Goal: Information Seeking & Learning: Learn about a topic

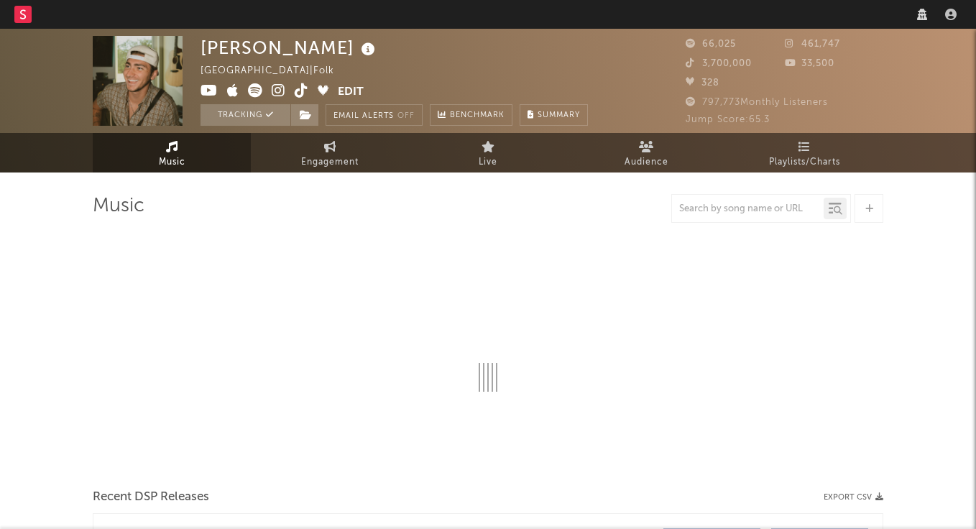
select select "6m"
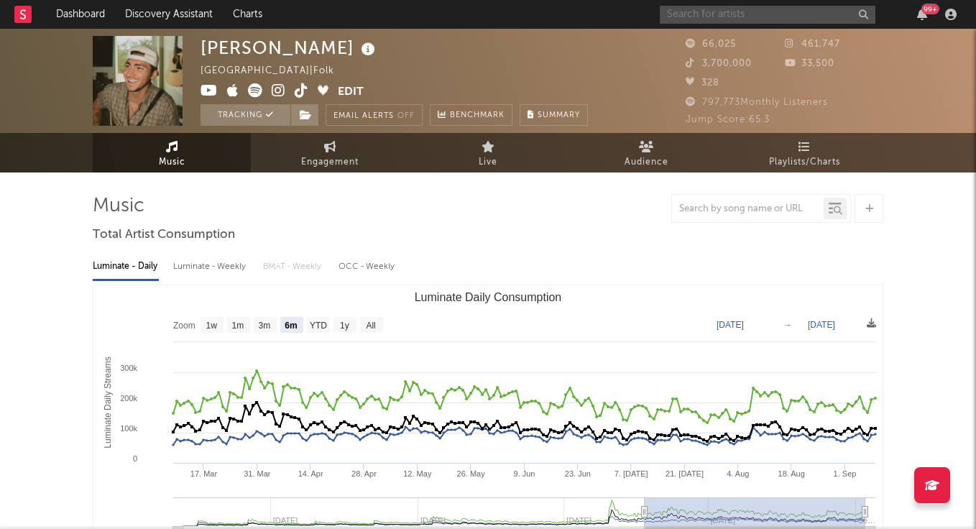
click at [756, 19] on input "text" at bounding box center [768, 15] width 216 height 18
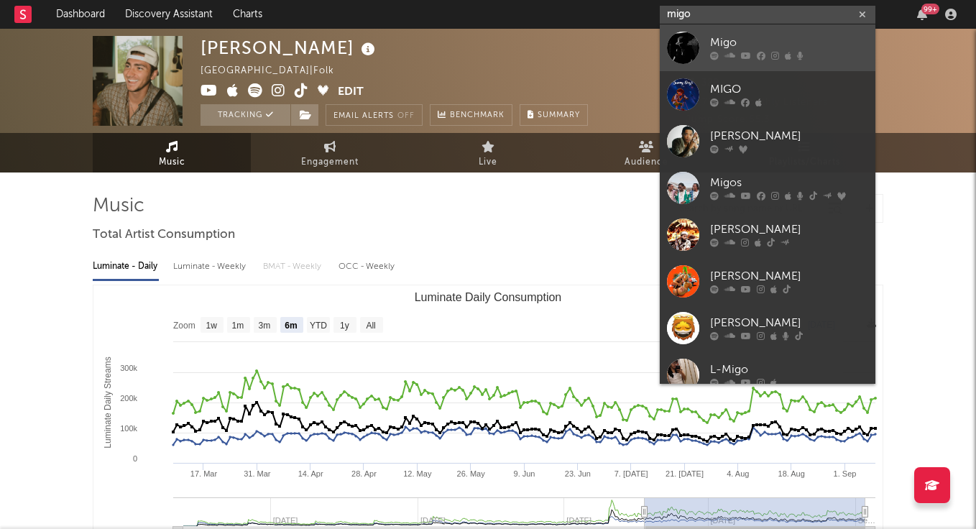
type input "migo"
click at [776, 31] on link "Migo" at bounding box center [768, 47] width 216 height 47
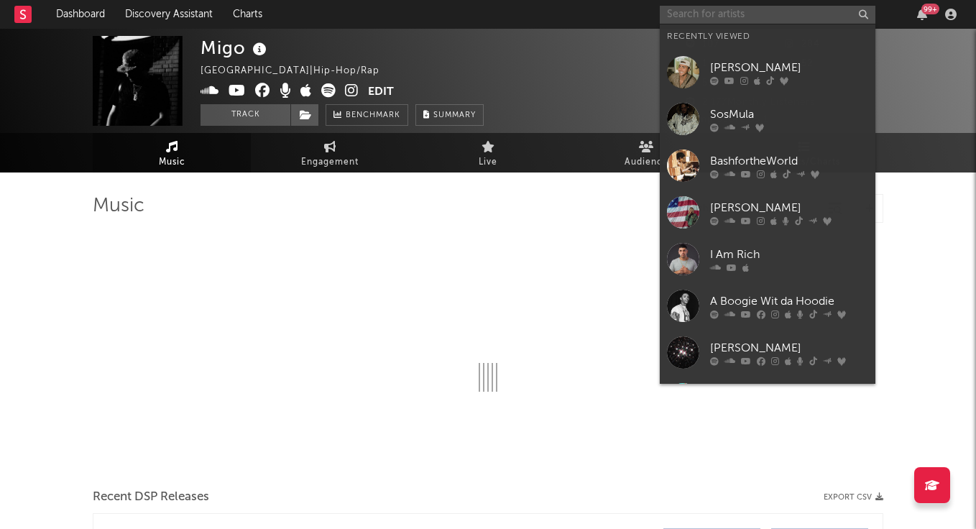
click at [742, 14] on input "text" at bounding box center [768, 15] width 216 height 18
select select "1w"
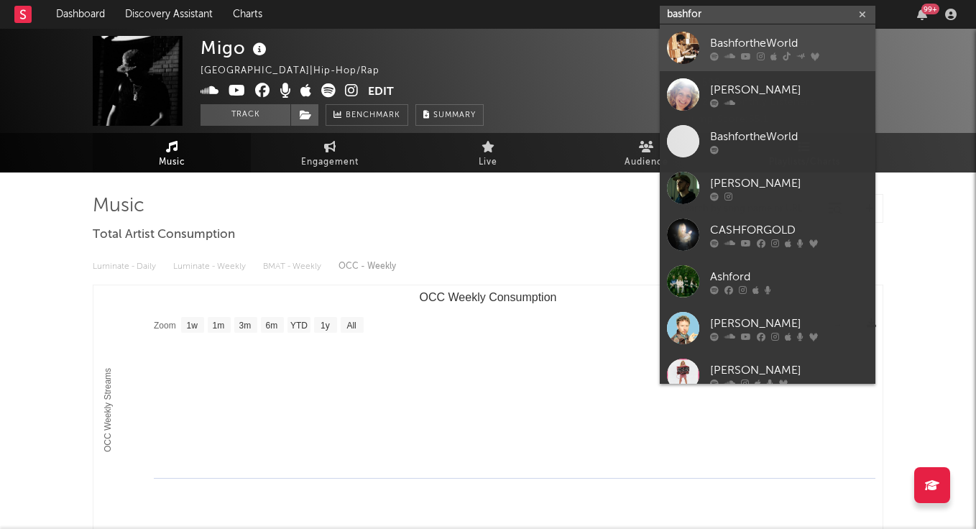
type input "bashfor"
click at [744, 45] on div "BashfortheWorld" at bounding box center [789, 42] width 158 height 17
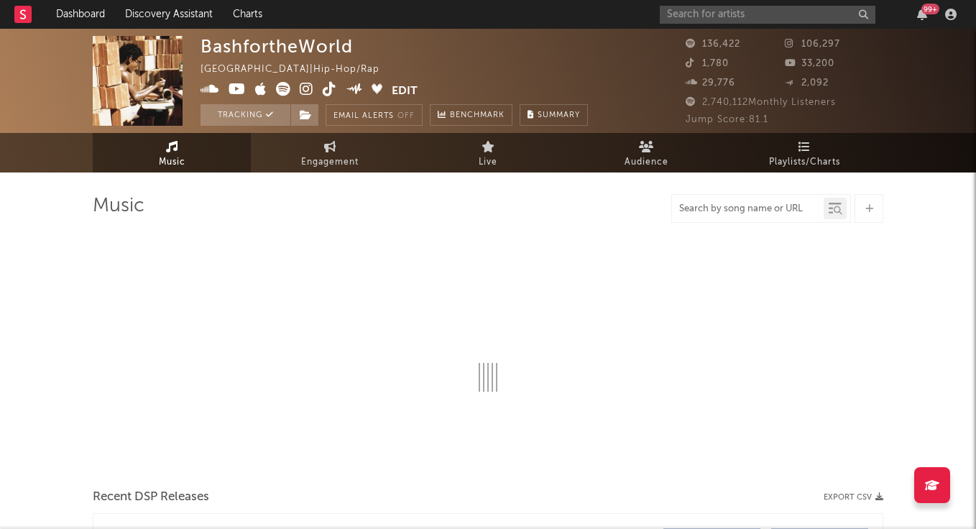
click at [716, 208] on input "text" at bounding box center [748, 208] width 152 height 11
type input "m"
select select "6m"
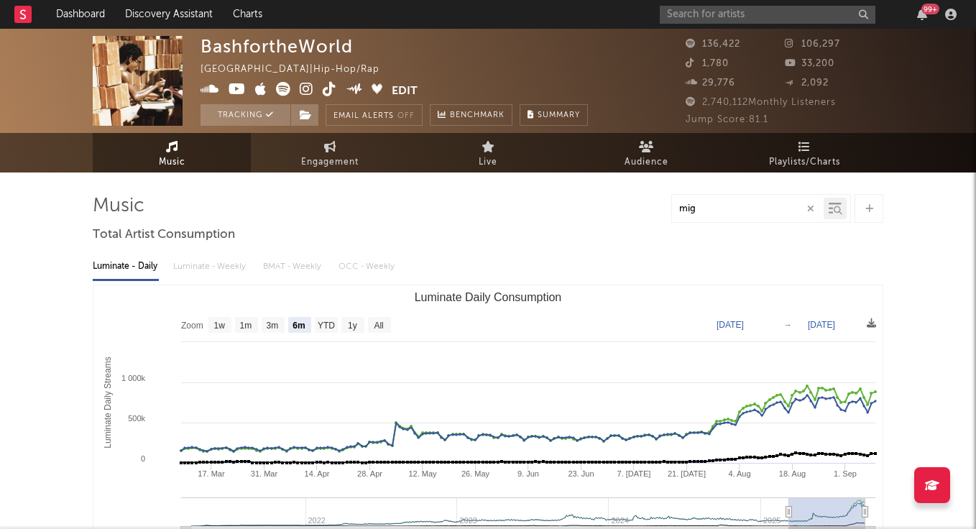
type input "migo"
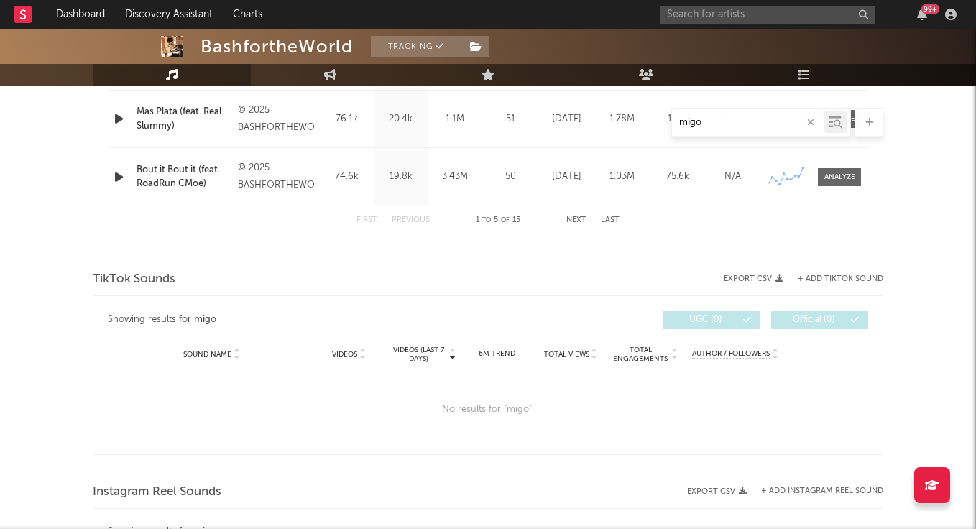
scroll to position [833, 0]
